Goal: Register for event/course

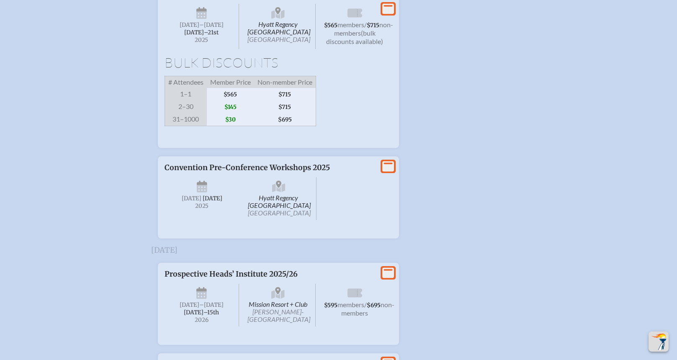
scroll to position [1359, 0]
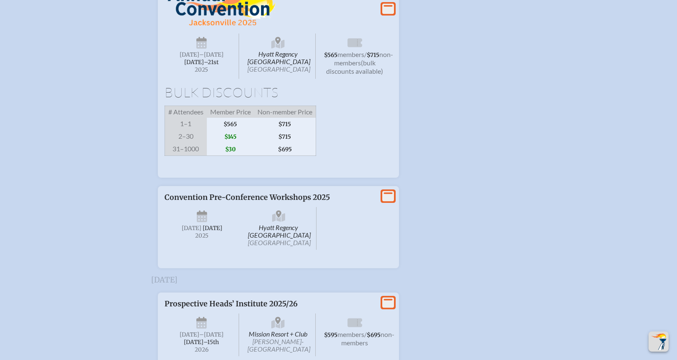
click at [245, 79] on span "Hyatt Regency Jacksonville Riverfront Jacksonville" at bounding box center [278, 56] width 75 height 45
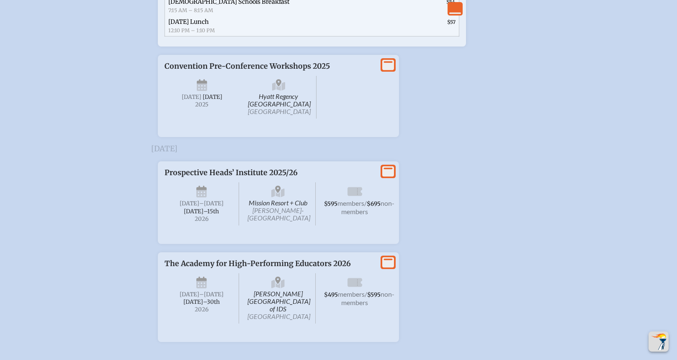
scroll to position [1898, 0]
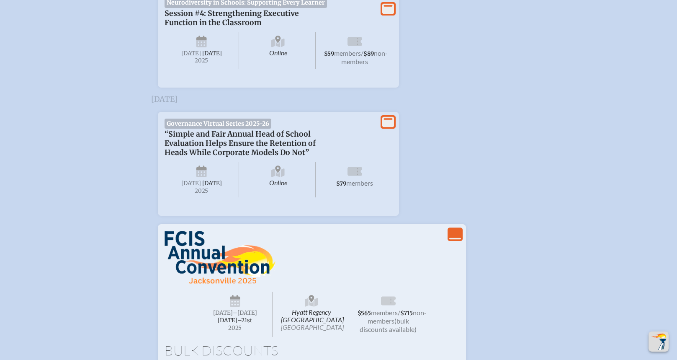
scroll to position [1100, 0]
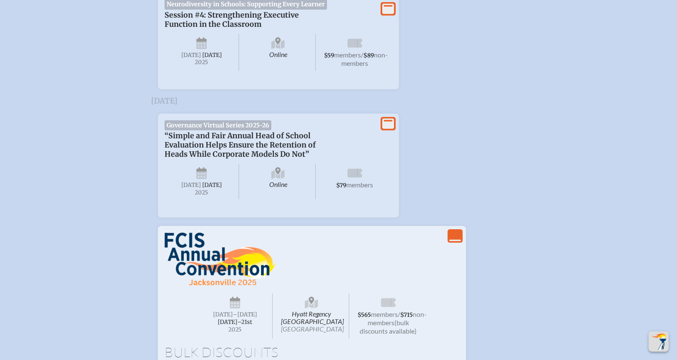
click at [243, 29] on span "Session #4: Strengthening Executive Function in the Classroom" at bounding box center [232, 19] width 134 height 18
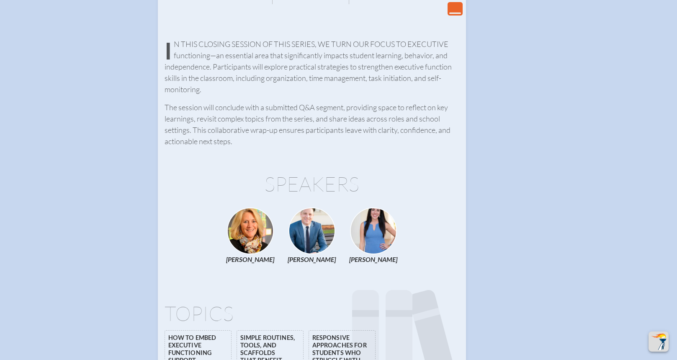
scroll to position [1159, 0]
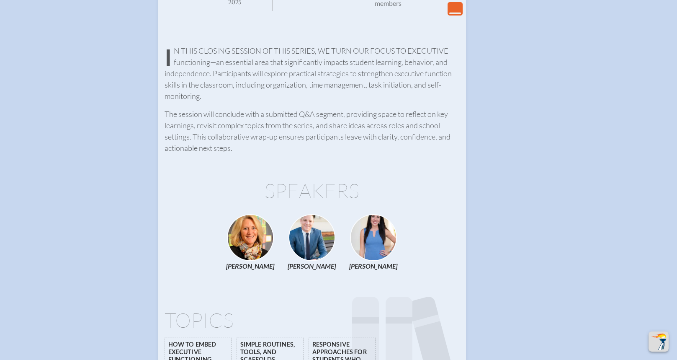
click at [454, 7] on icon "View Less" at bounding box center [455, 9] width 12 height 12
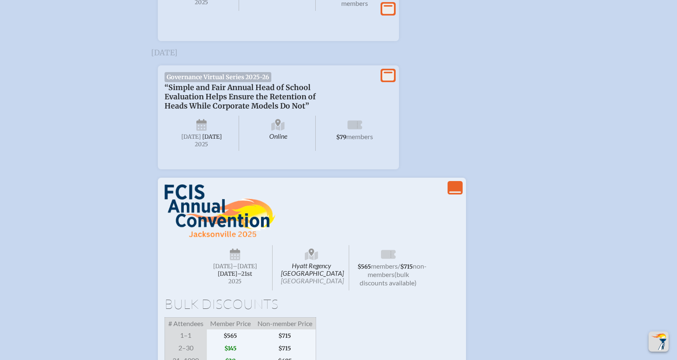
scroll to position [1125, 0]
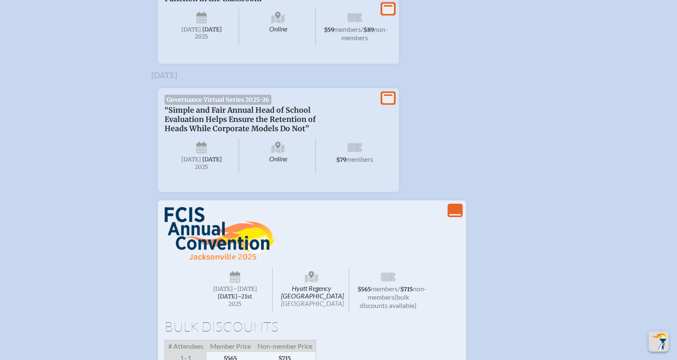
click at [391, 14] on icon at bounding box center [388, 9] width 12 height 10
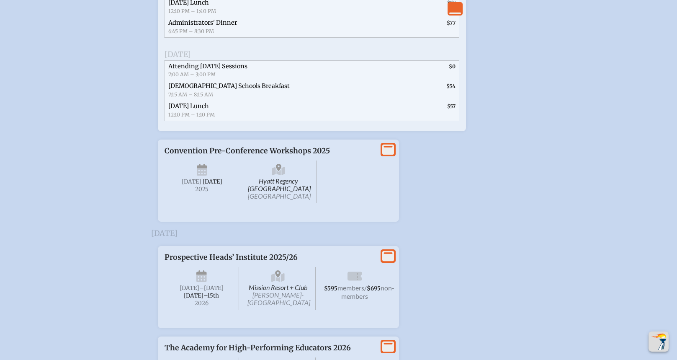
scroll to position [2194, 0]
